Goal: Transaction & Acquisition: Purchase product/service

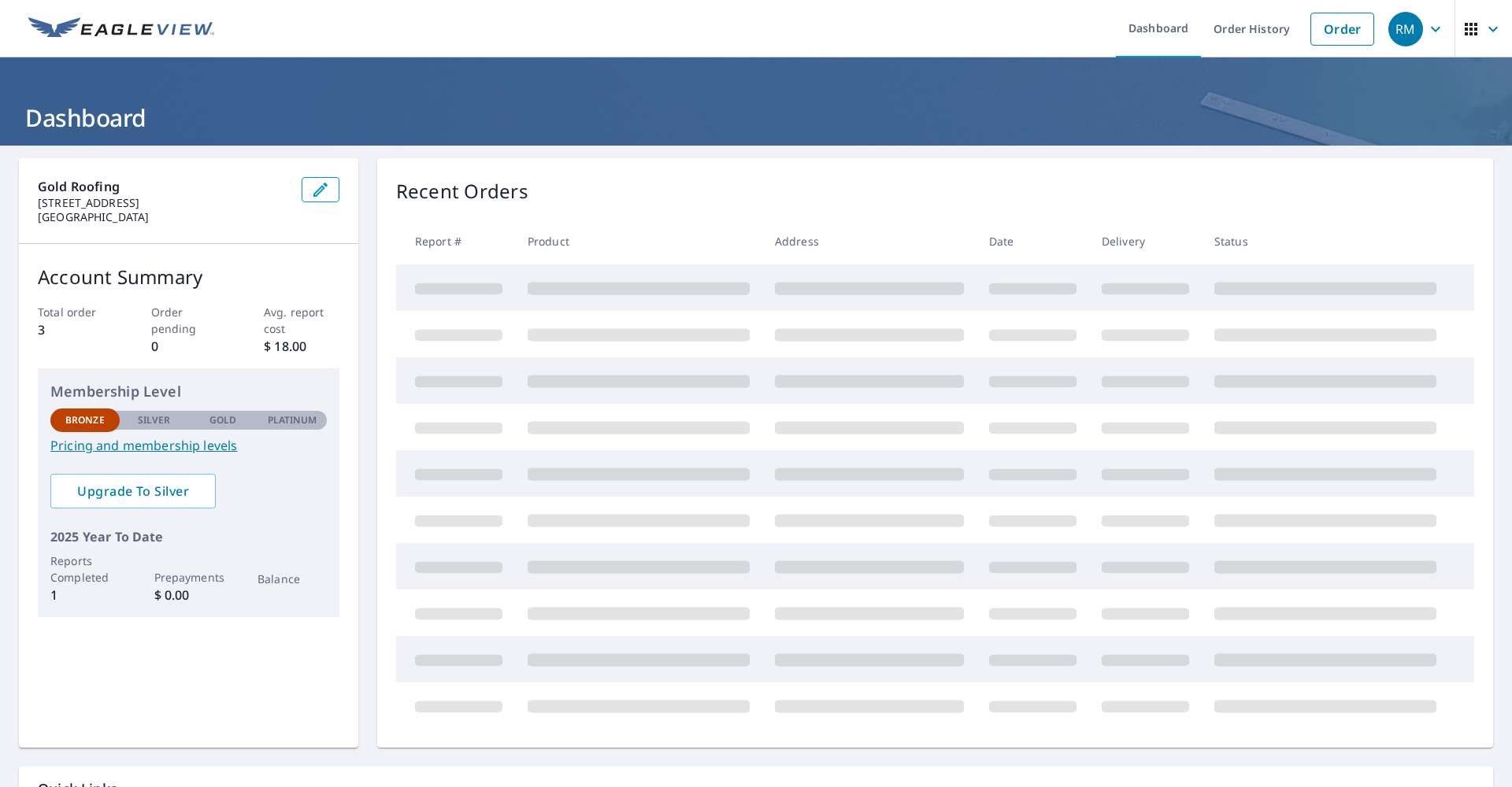
click at [186, 449] on link "Pricing and membership levels" at bounding box center [188, 446] width 276 height 19
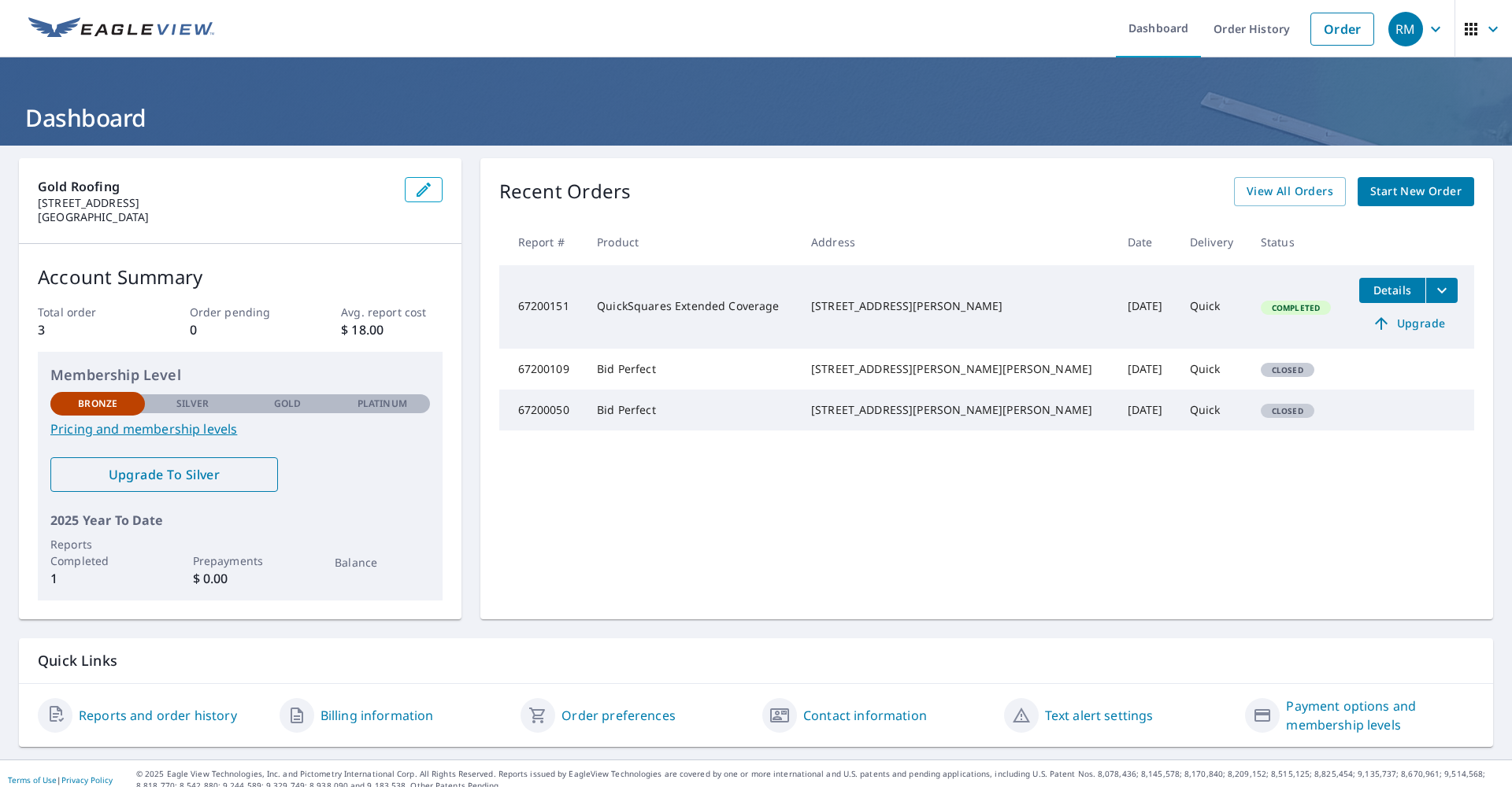
click at [207, 480] on span "Upgrade To Silver" at bounding box center [164, 475] width 202 height 17
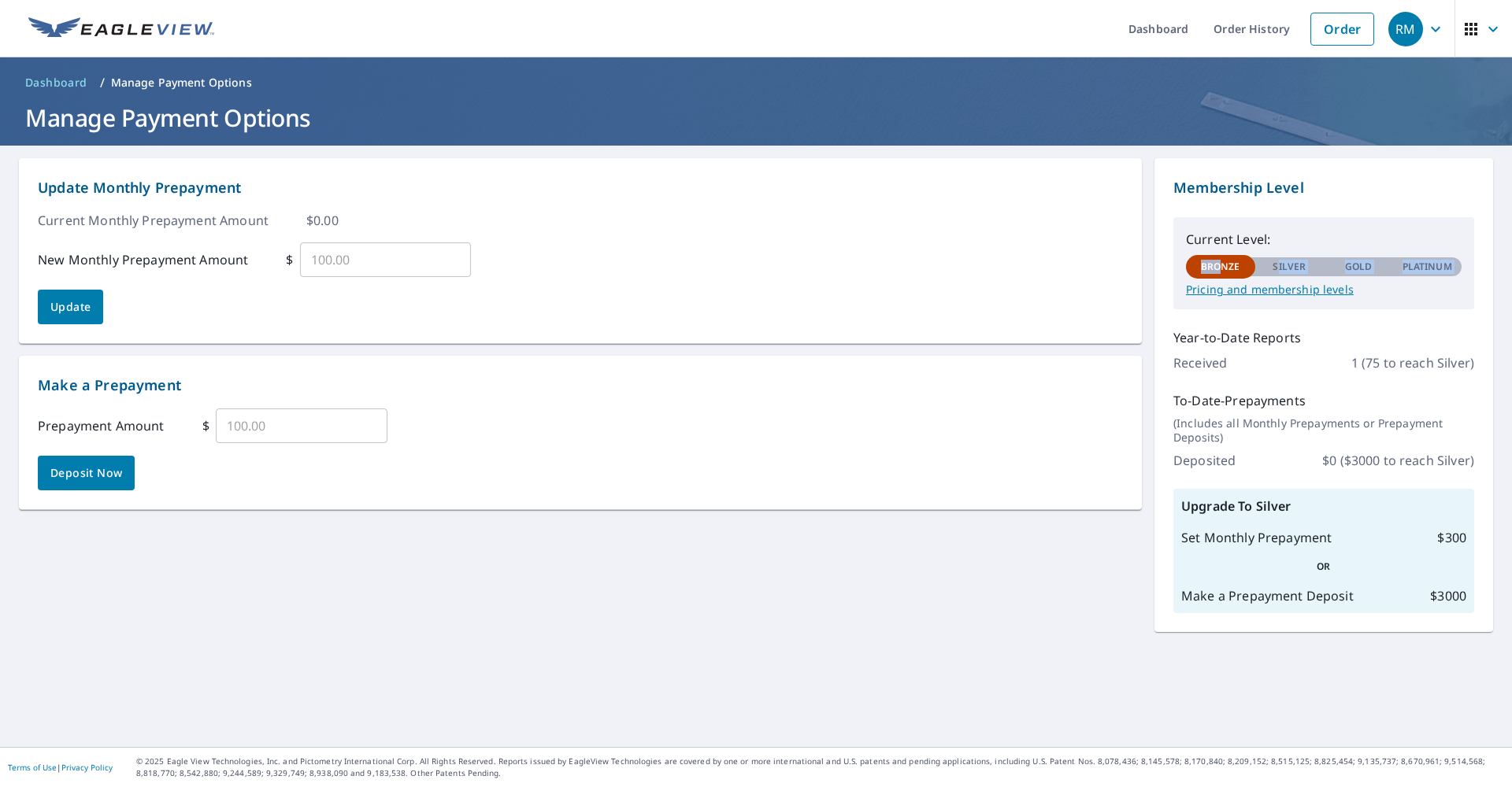
drag, startPoint x: 1225, startPoint y: 271, endPoint x: 1277, endPoint y: 271, distance: 52.0
click at [1277, 271] on div "Bronze Silver Gold Platinum Bronze" at bounding box center [1324, 266] width 276 height 21
click at [1310, 382] on div "Membership Level Current Level: Bronze Silver Gold Platinum Bronze Pricing and …" at bounding box center [1324, 395] width 339 height 474
click at [1269, 288] on p "Pricing and membership levels" at bounding box center [1324, 290] width 276 height 14
click at [49, 78] on span "Dashboard" at bounding box center [56, 82] width 62 height 16
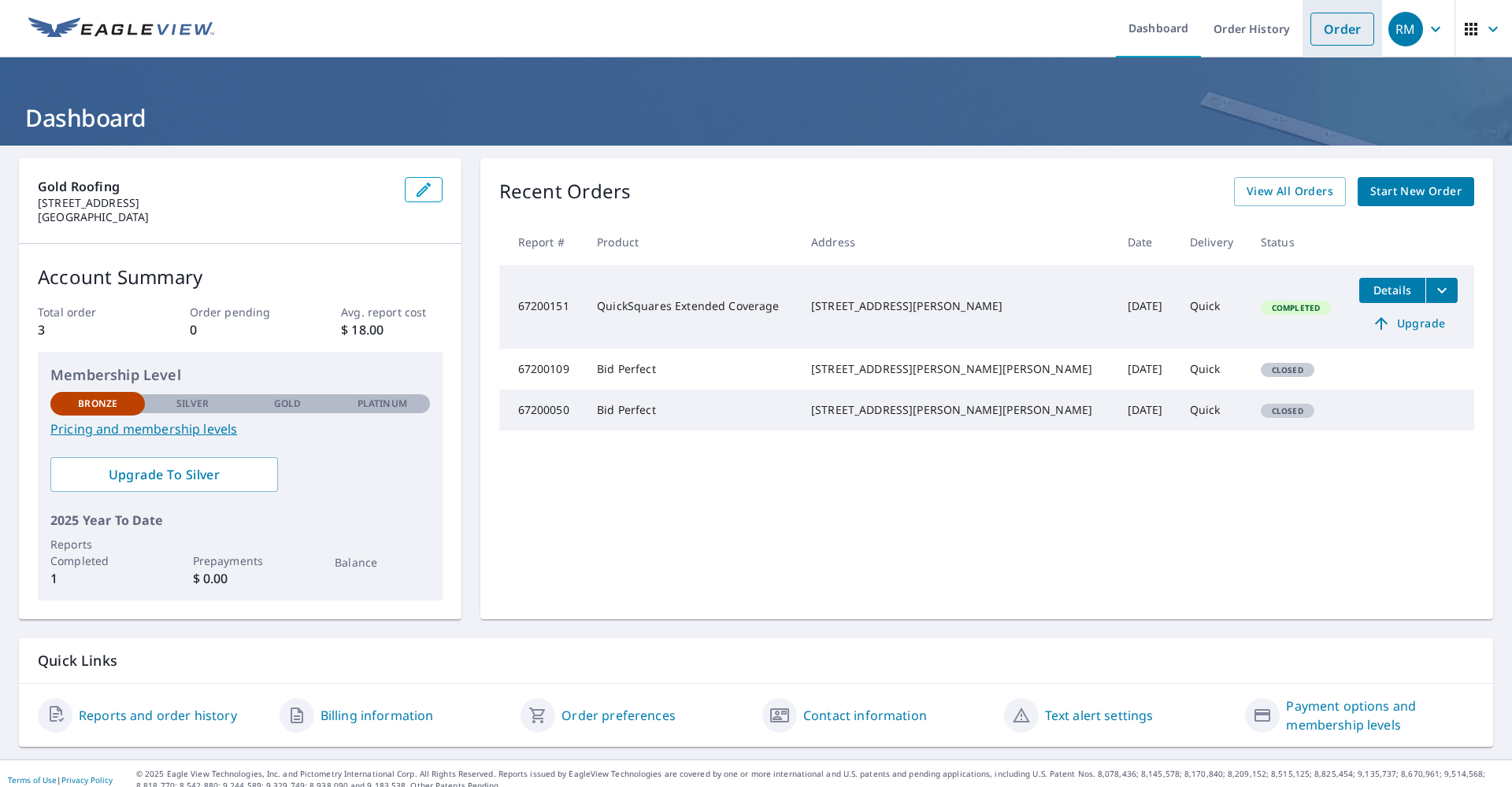
click at [1321, 26] on link "Order" at bounding box center [1342, 30] width 63 height 33
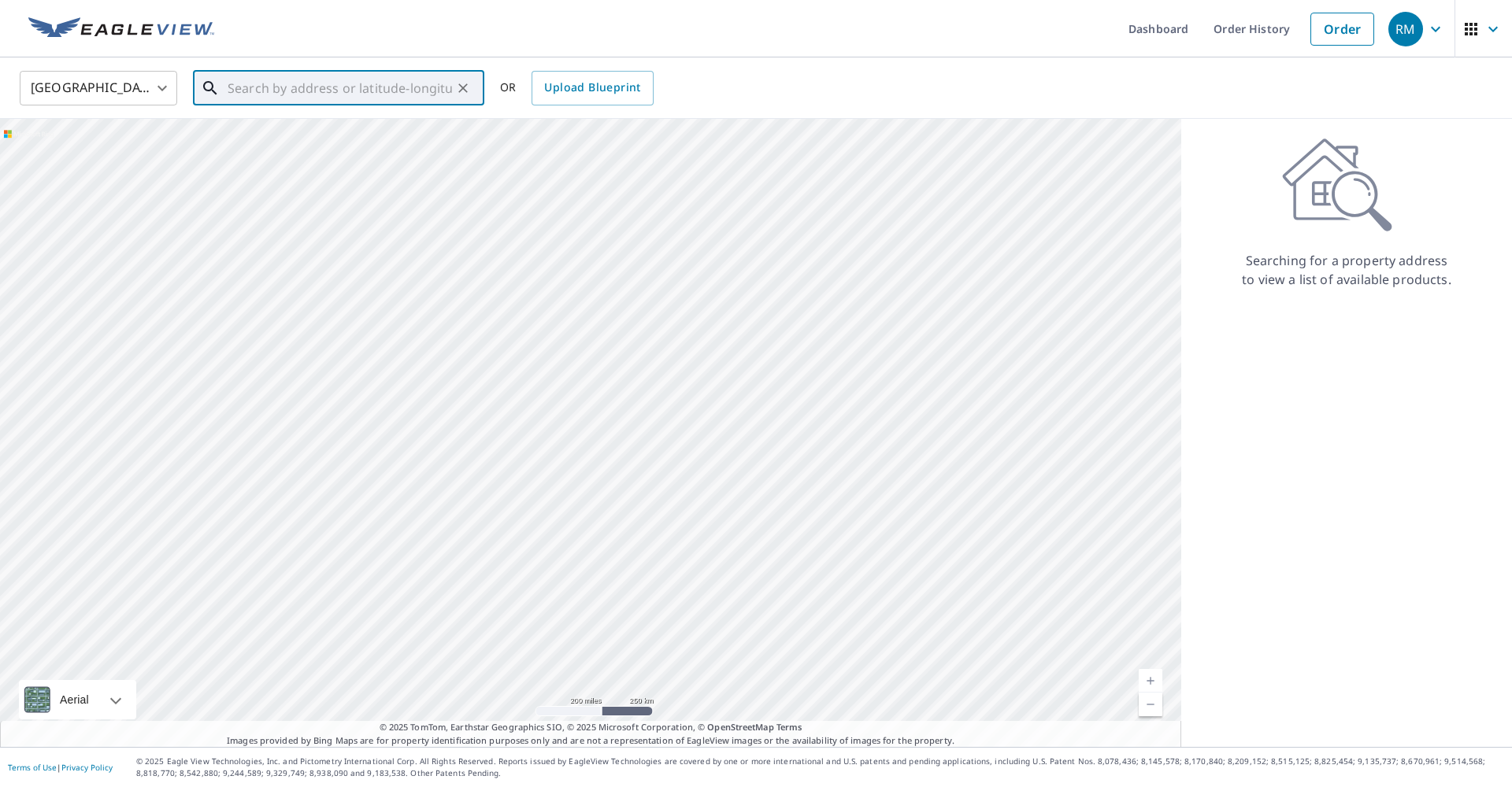
click at [282, 89] on input "text" at bounding box center [339, 88] width 225 height 44
click at [267, 148] on p "Palm Harbor, FL 34685" at bounding box center [348, 151] width 247 height 16
type input "3125 Edgemoor Dr Palm Harbor, FL 34685"
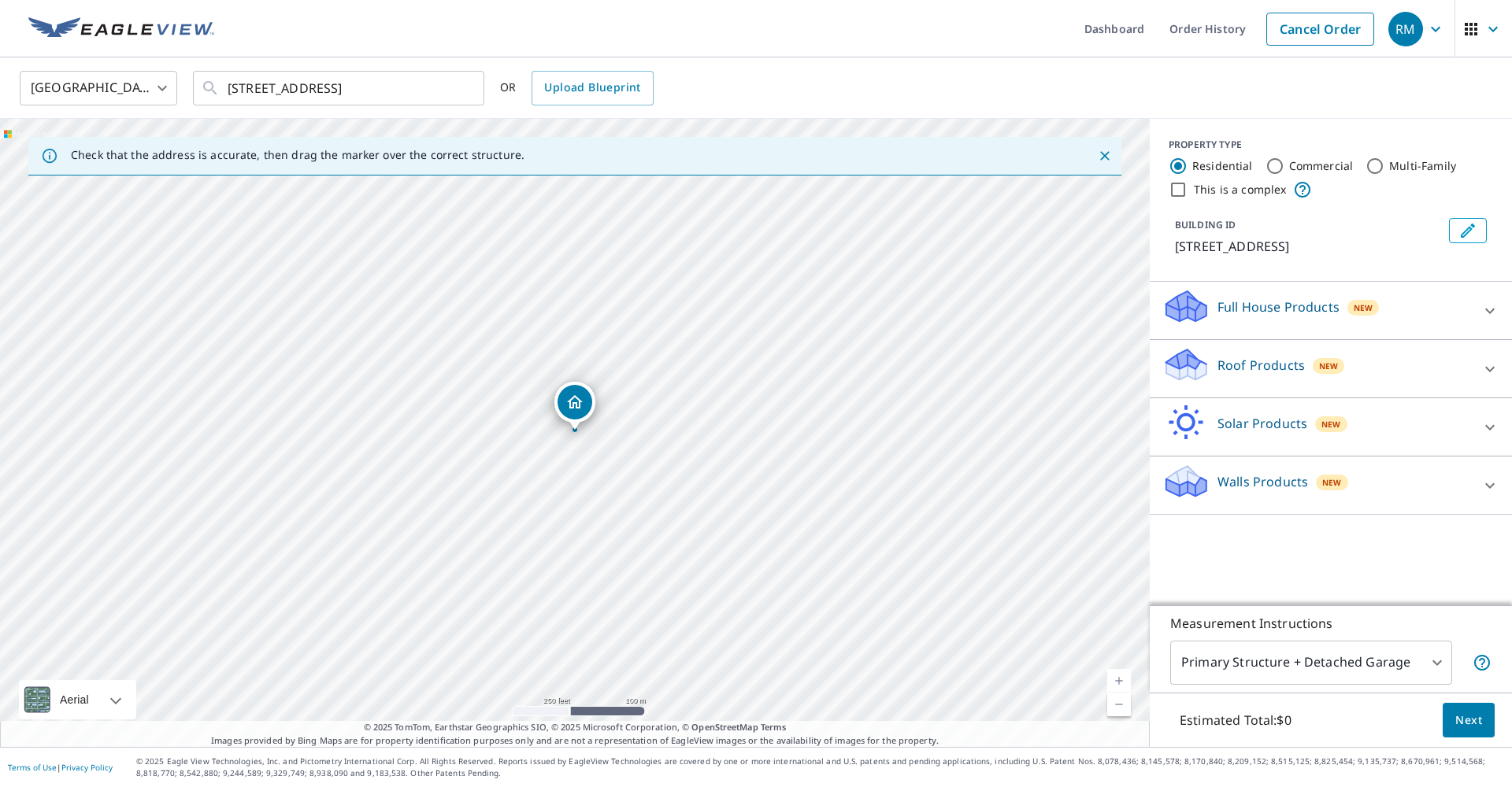
click at [1371, 372] on div "Roof Products New" at bounding box center [1317, 369] width 309 height 45
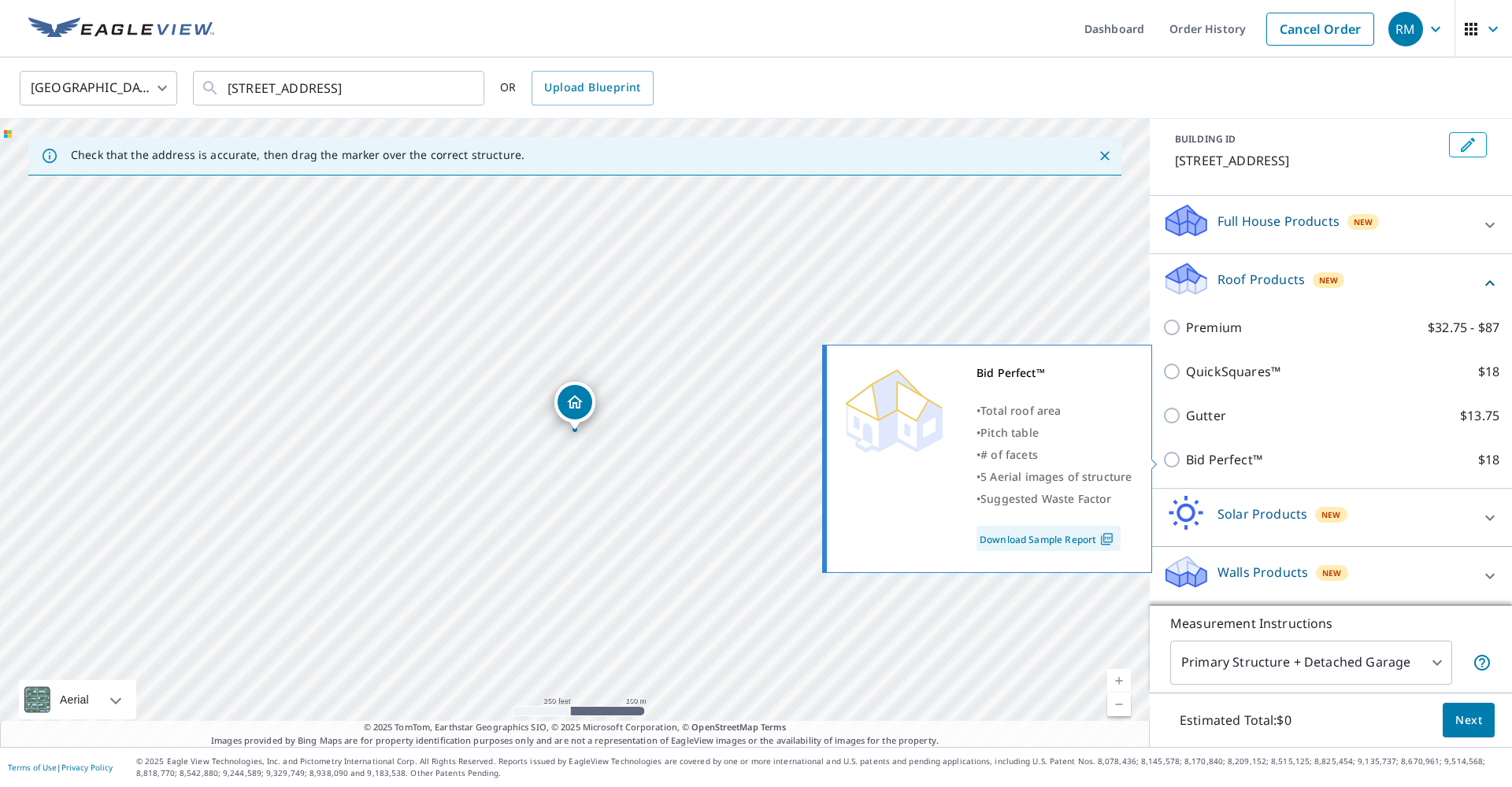
scroll to position [86, 0]
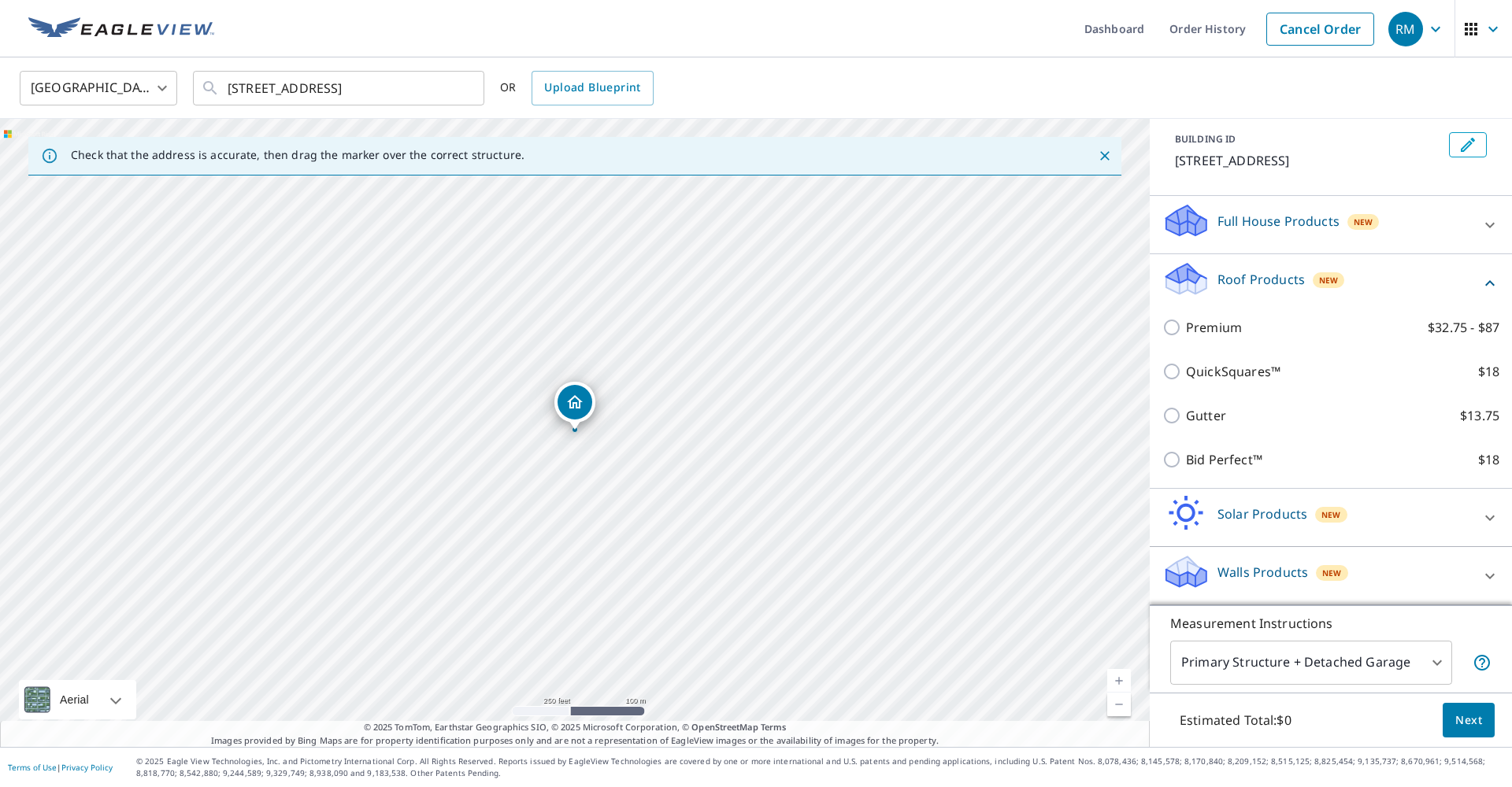
click at [923, 92] on div "United States US ​ 3125 Edgemoor Dr Palm Harbor, FL 34685 ​ OR Upload Blueprint" at bounding box center [750, 88] width 1485 height 37
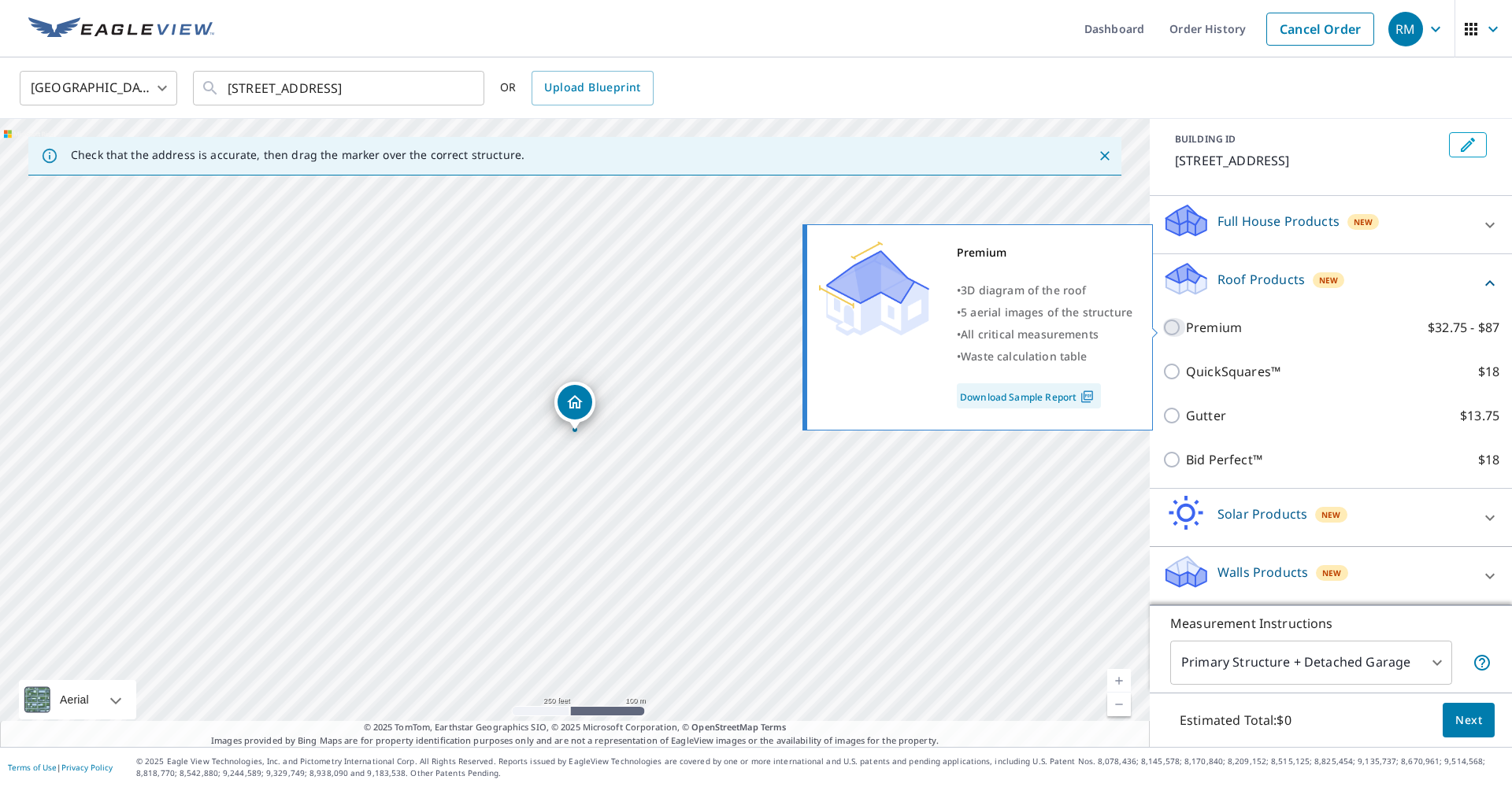
click at [1167, 331] on input "Premium $32.75 - $87" at bounding box center [1173, 328] width 23 height 19
checkbox input "true"
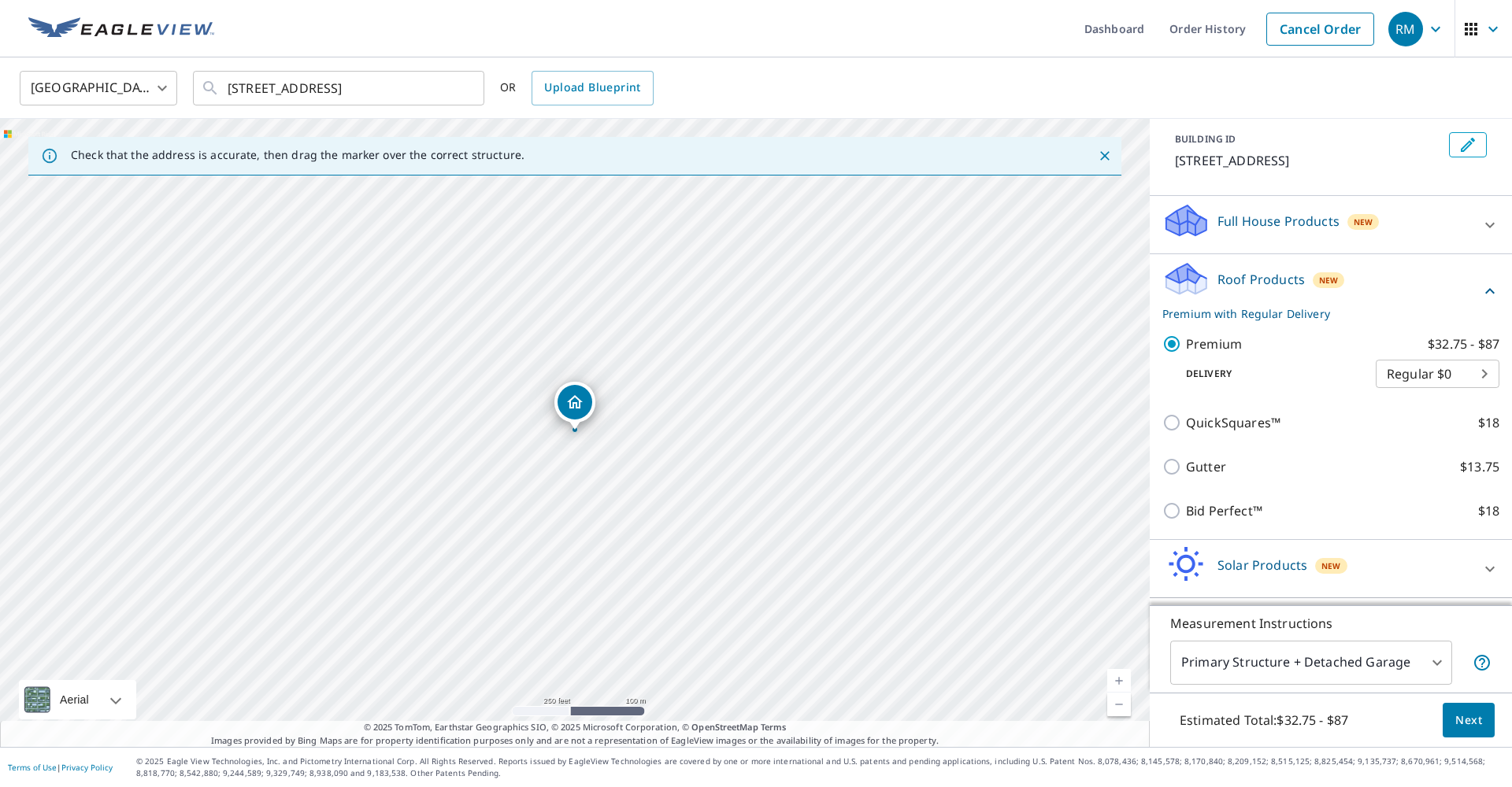
click at [1449, 374] on body "RM RM Dashboard Order History Cancel Order RM United States US ​ 3125 Edgemoor …" at bounding box center [756, 393] width 1512 height 787
click at [1130, 90] on div at bounding box center [756, 393] width 1512 height 787
click at [1339, 27] on link "Cancel Order" at bounding box center [1320, 30] width 108 height 33
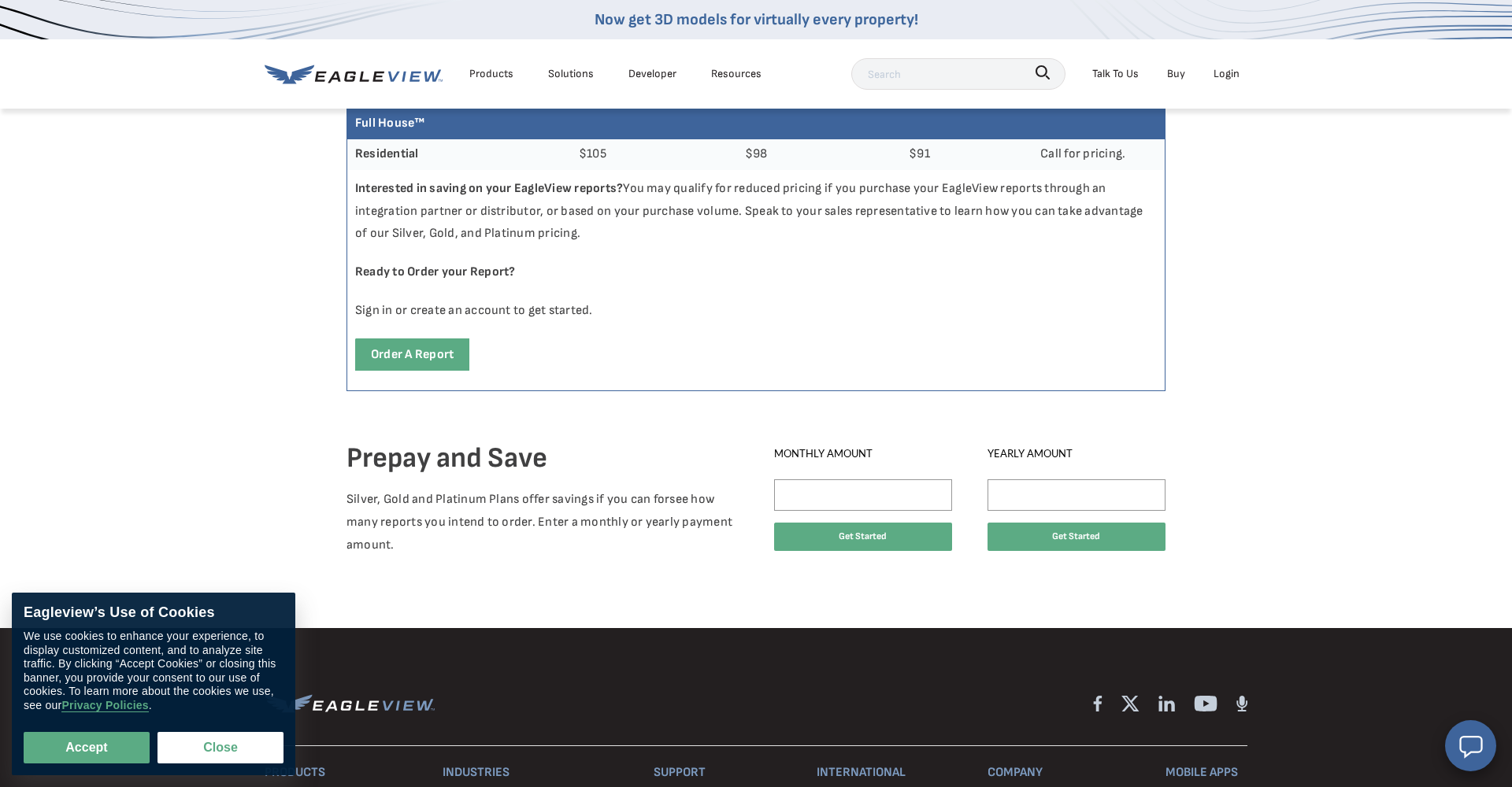
scroll to position [781, 0]
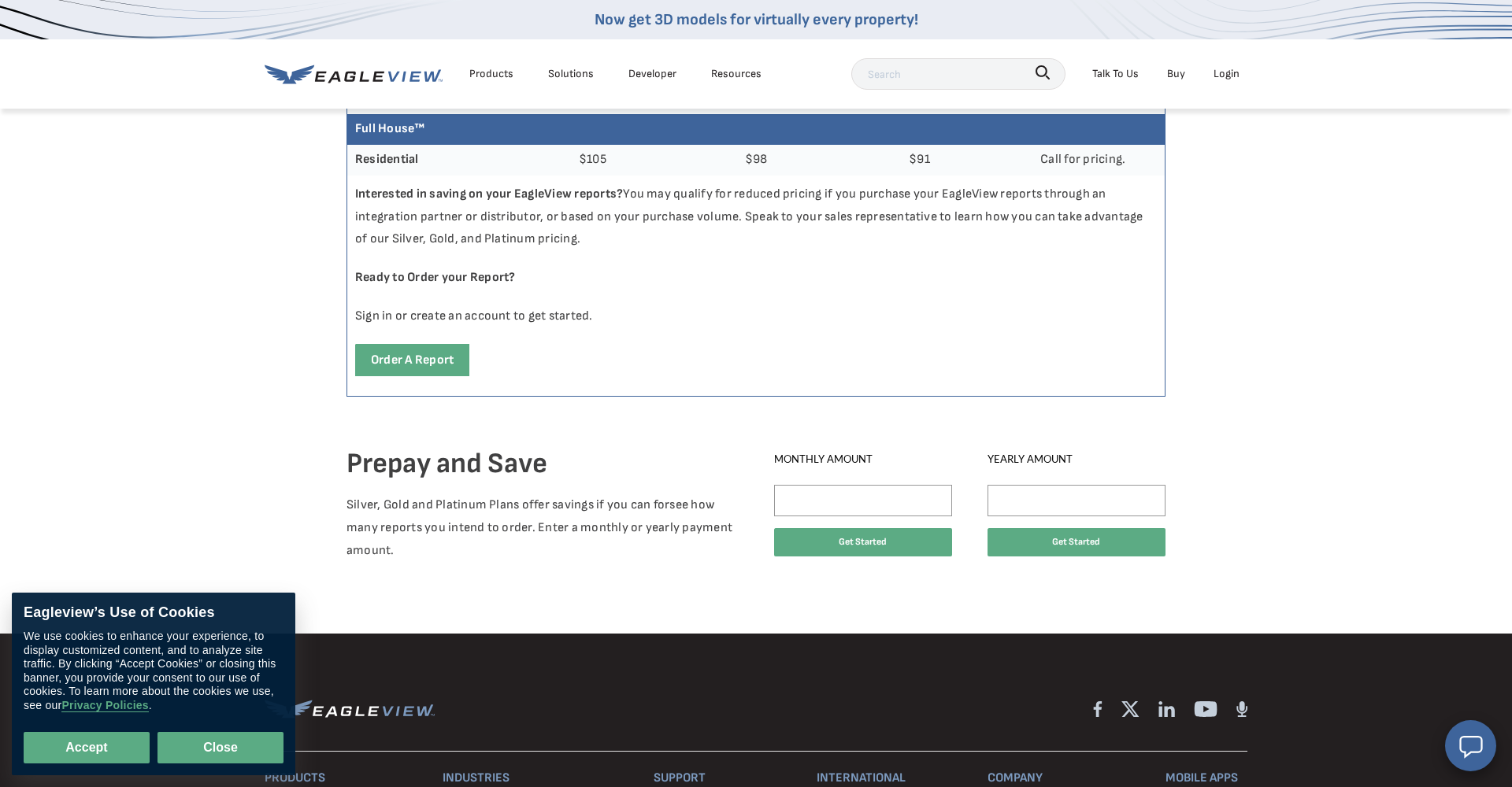
click at [200, 751] on button "Close" at bounding box center [220, 748] width 126 height 31
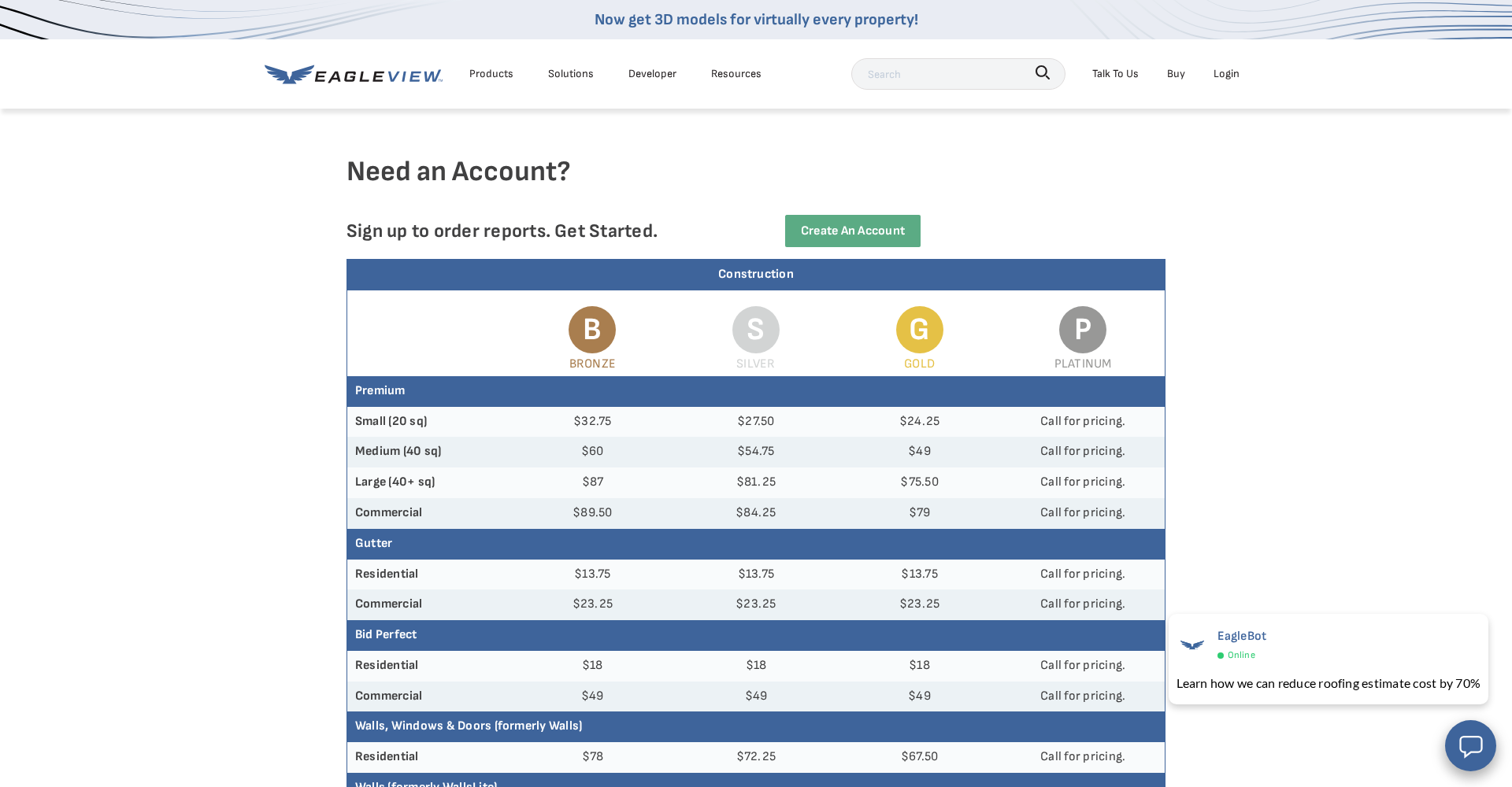
scroll to position [0, 0]
